Goal: Information Seeking & Learning: Learn about a topic

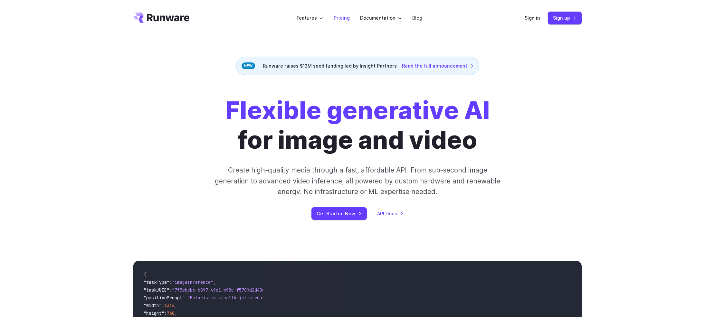
click at [340, 15] on link "Pricing" at bounding box center [342, 17] width 16 height 7
